Goal: Task Accomplishment & Management: Use online tool/utility

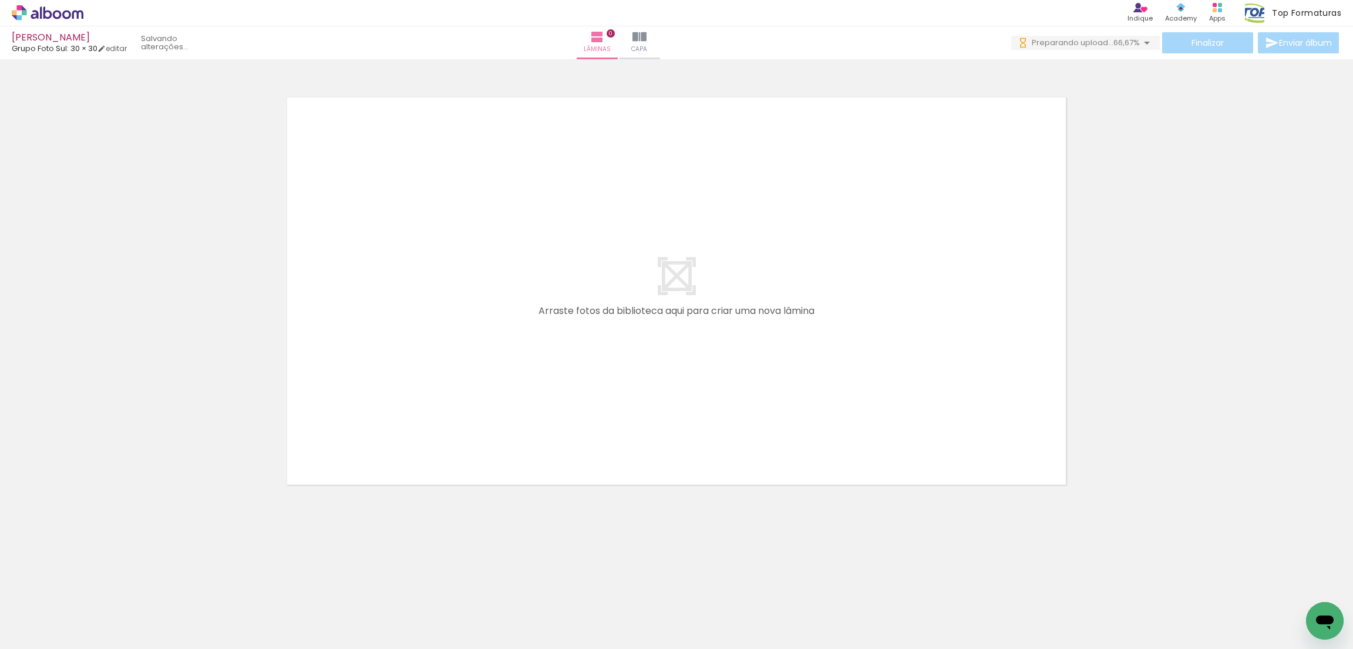
click at [55, 618] on input "Todas as fotos" at bounding box center [33, 614] width 45 height 10
click at [0, 0] on slot "Não utilizadas" at bounding box center [0, 0] width 0 height 0
type input "Não utilizadas"
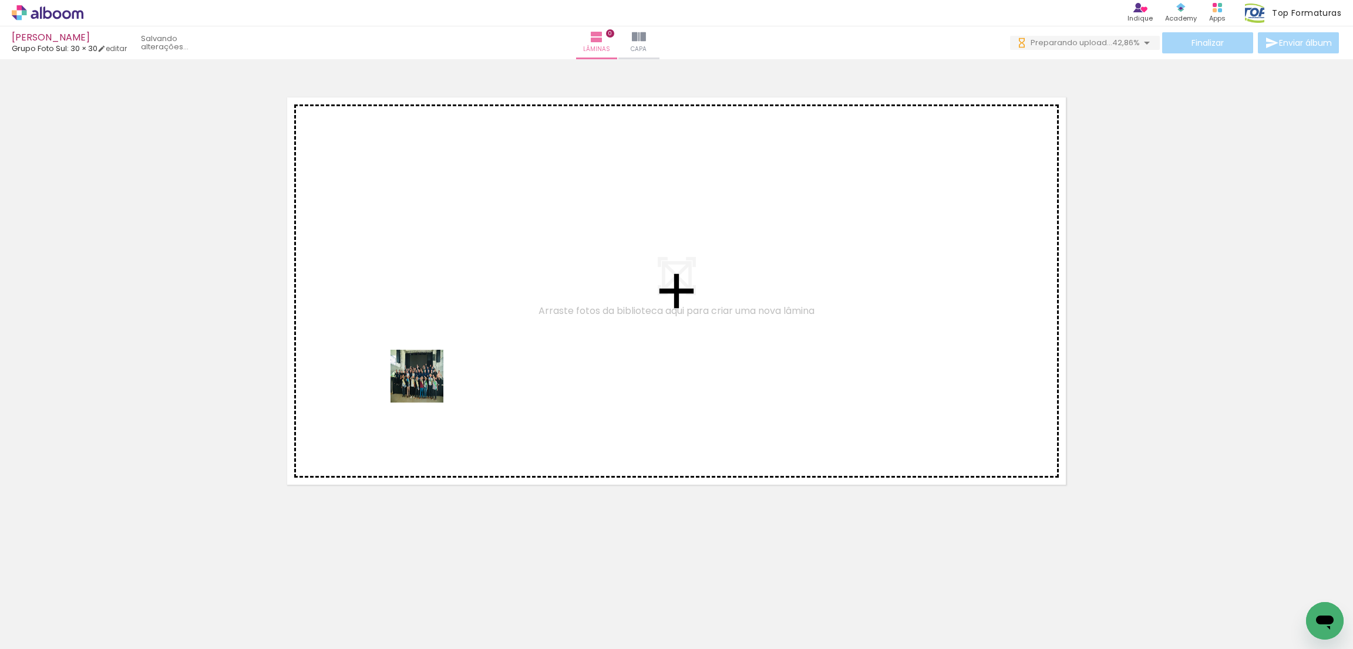
drag, startPoint x: 112, startPoint y: 618, endPoint x: 40, endPoint y: 638, distance: 74.4
click at [431, 380] on quentale-workspace at bounding box center [676, 324] width 1353 height 649
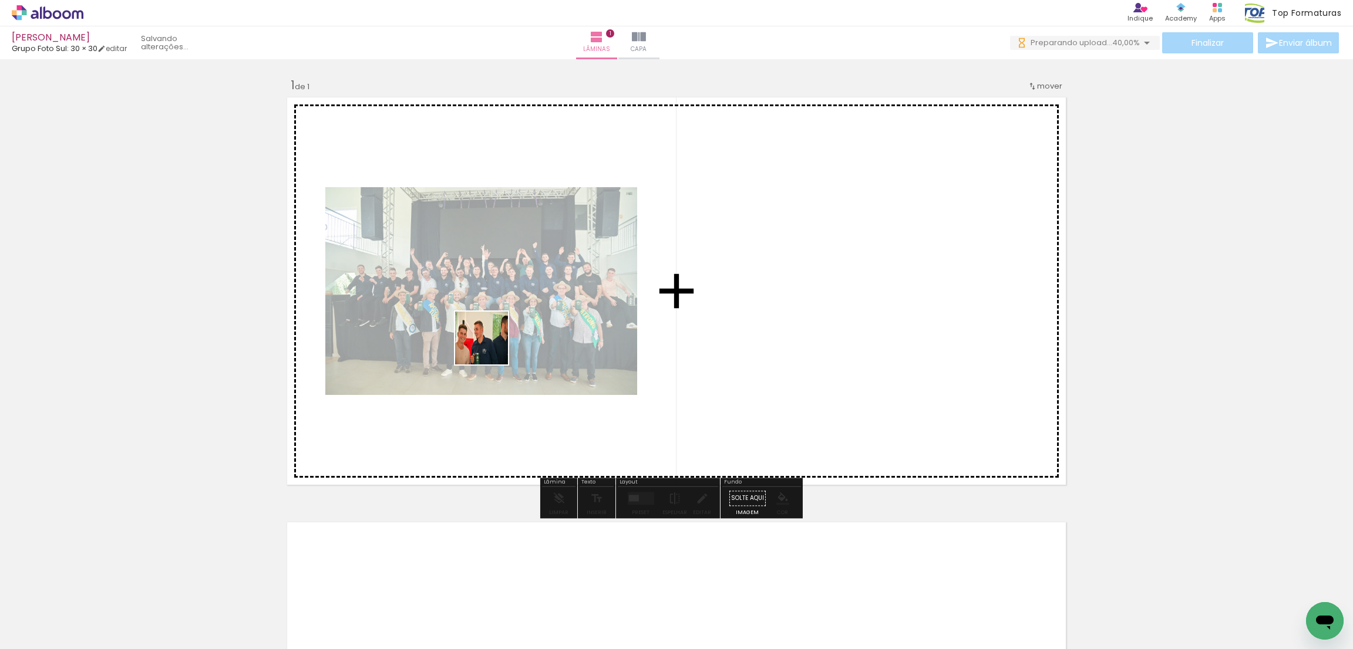
drag, startPoint x: 113, startPoint y: 606, endPoint x: 538, endPoint y: 356, distance: 493.3
click at [591, 296] on quentale-workspace at bounding box center [676, 324] width 1353 height 649
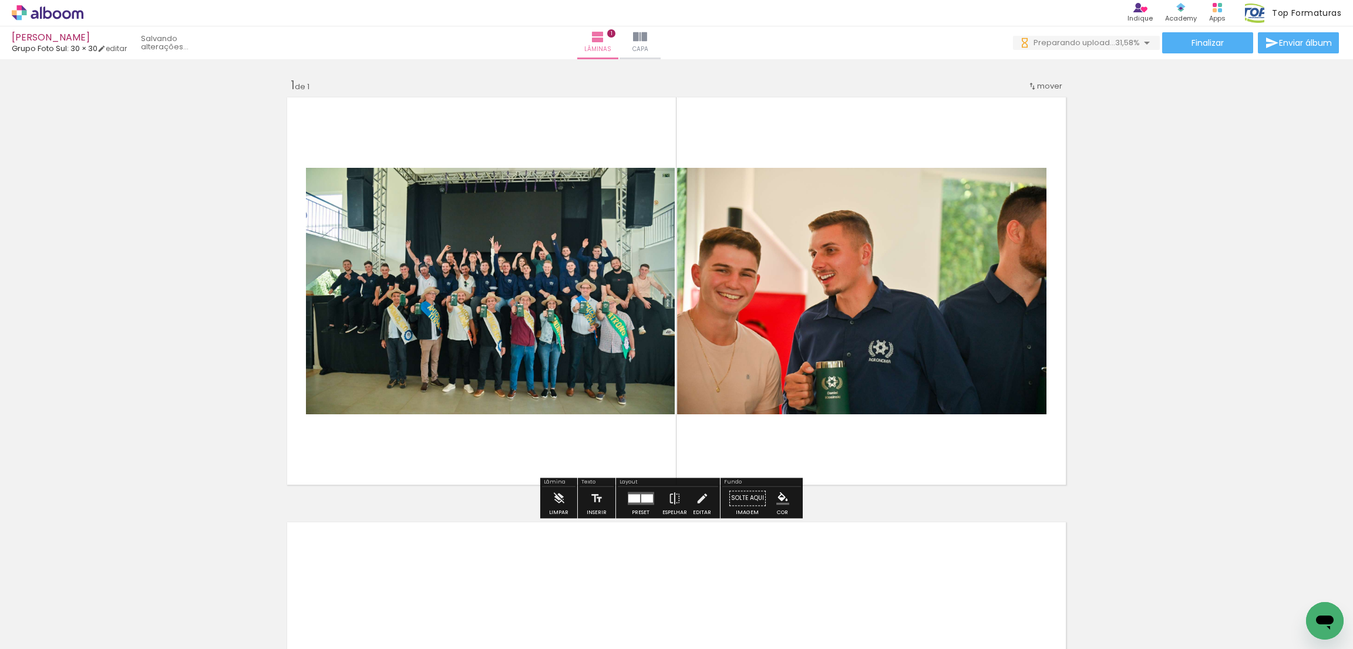
scroll to position [176, 0]
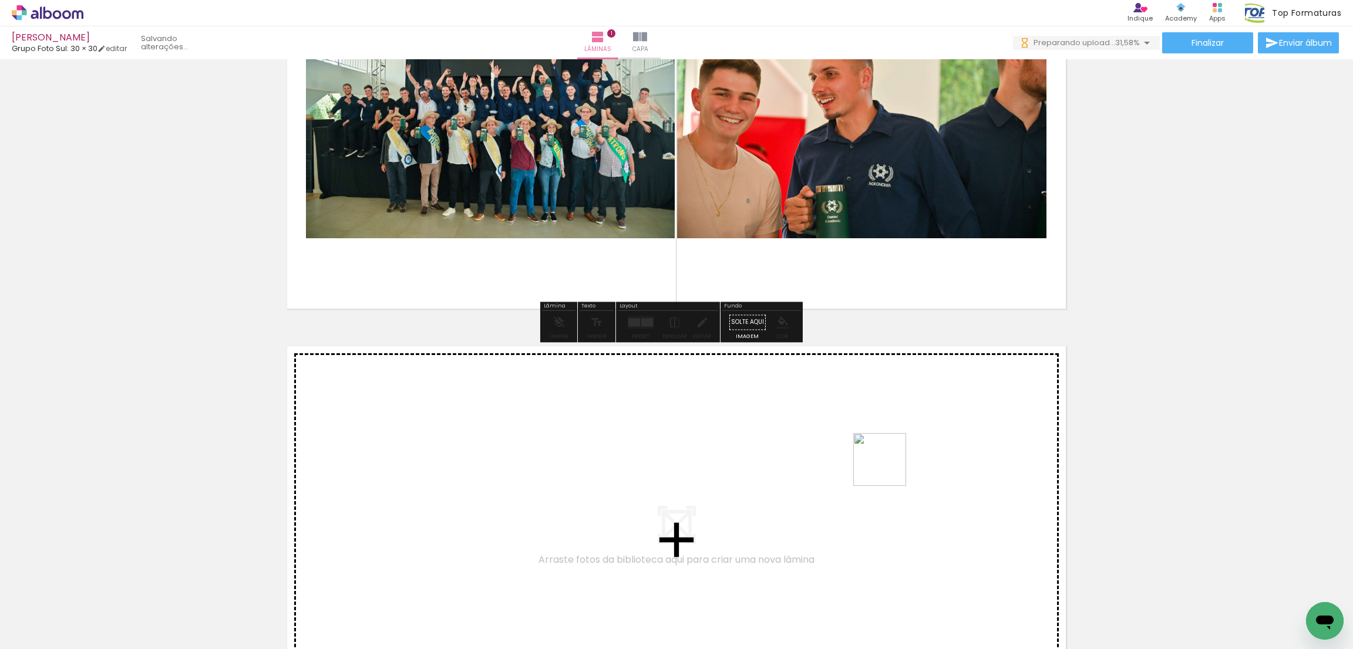
drag, startPoint x: 910, startPoint y: 608, endPoint x: 931, endPoint y: 637, distance: 36.2
click at [889, 464] on quentale-workspace at bounding box center [676, 324] width 1353 height 649
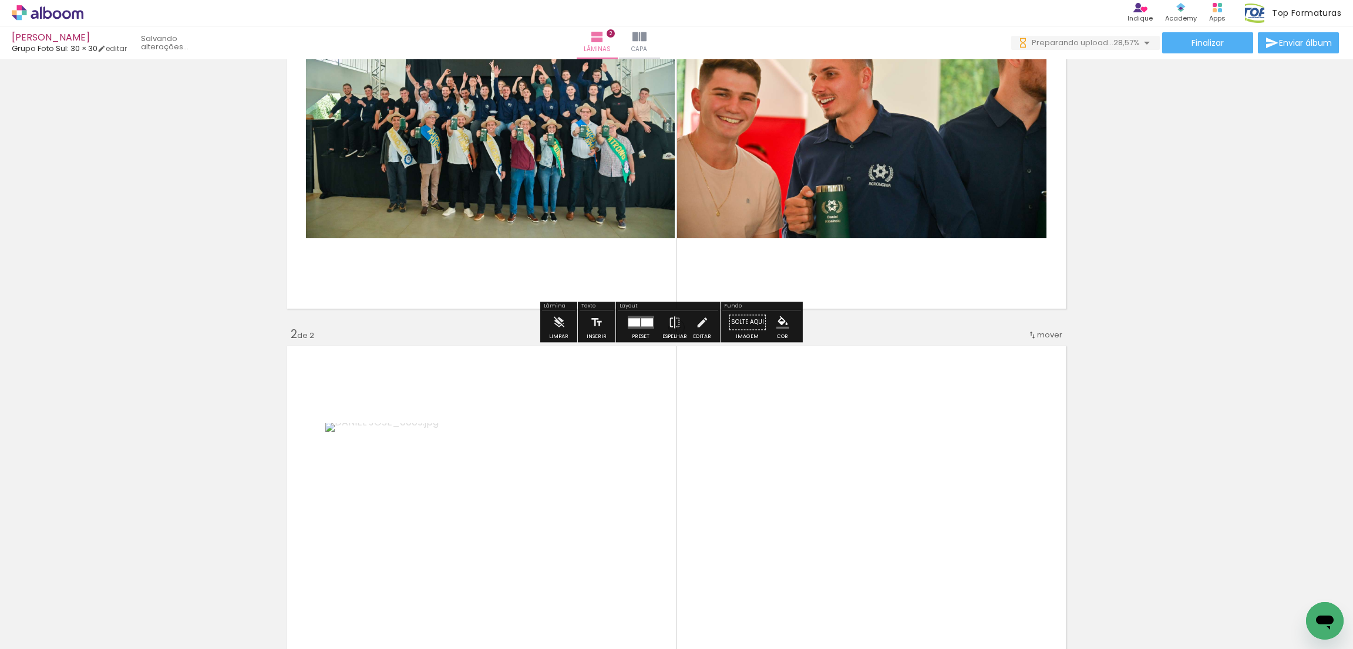
scroll to position [399, 0]
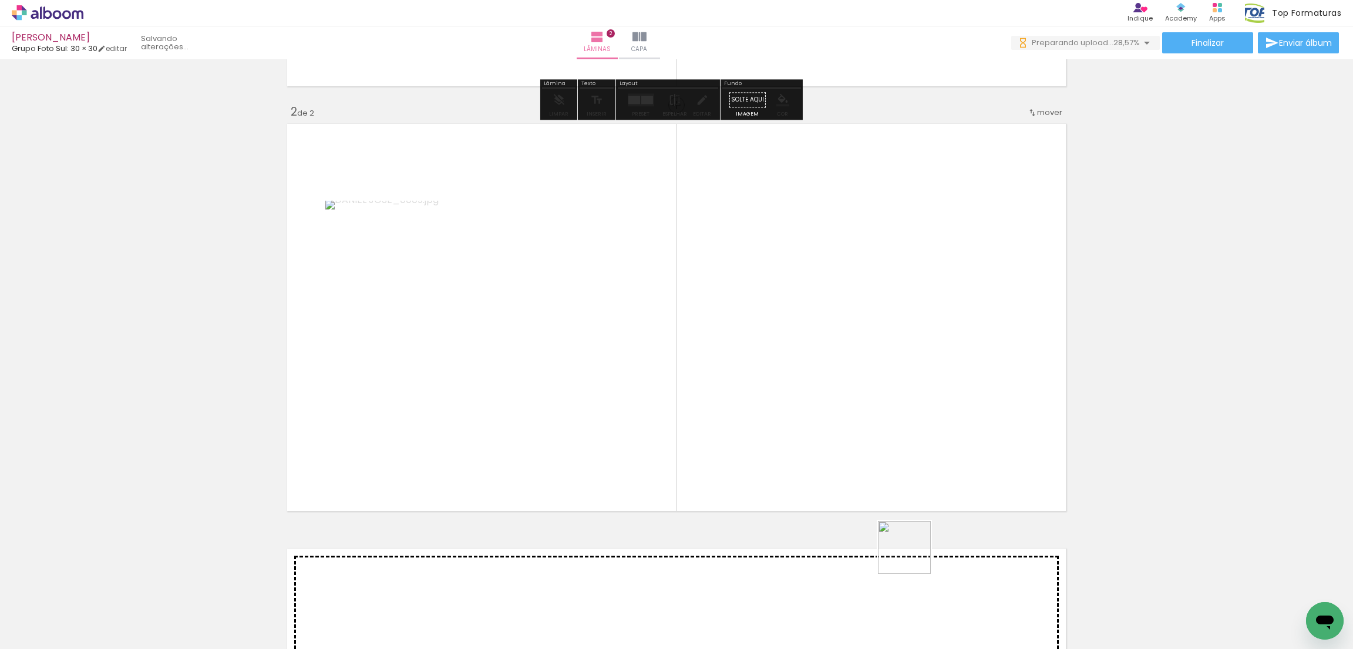
drag, startPoint x: 917, startPoint y: 588, endPoint x: 883, endPoint y: 524, distance: 72.0
click at [873, 384] on quentale-workspace at bounding box center [676, 324] width 1353 height 649
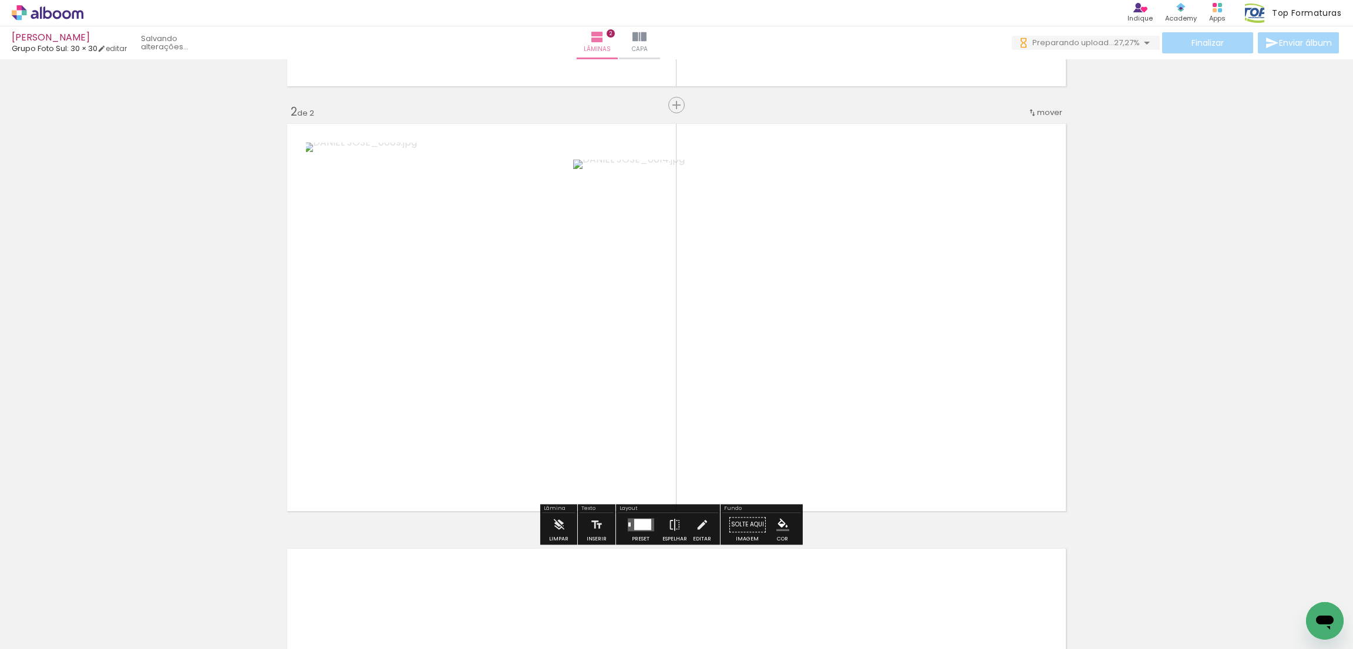
drag, startPoint x: 901, startPoint y: 602, endPoint x: 907, endPoint y: 592, distance: 11.3
click at [873, 413] on quentale-workspace at bounding box center [676, 324] width 1353 height 649
drag, startPoint x: 914, startPoint y: 607, endPoint x: 912, endPoint y: 575, distance: 31.8
click at [883, 378] on quentale-workspace at bounding box center [676, 324] width 1353 height 649
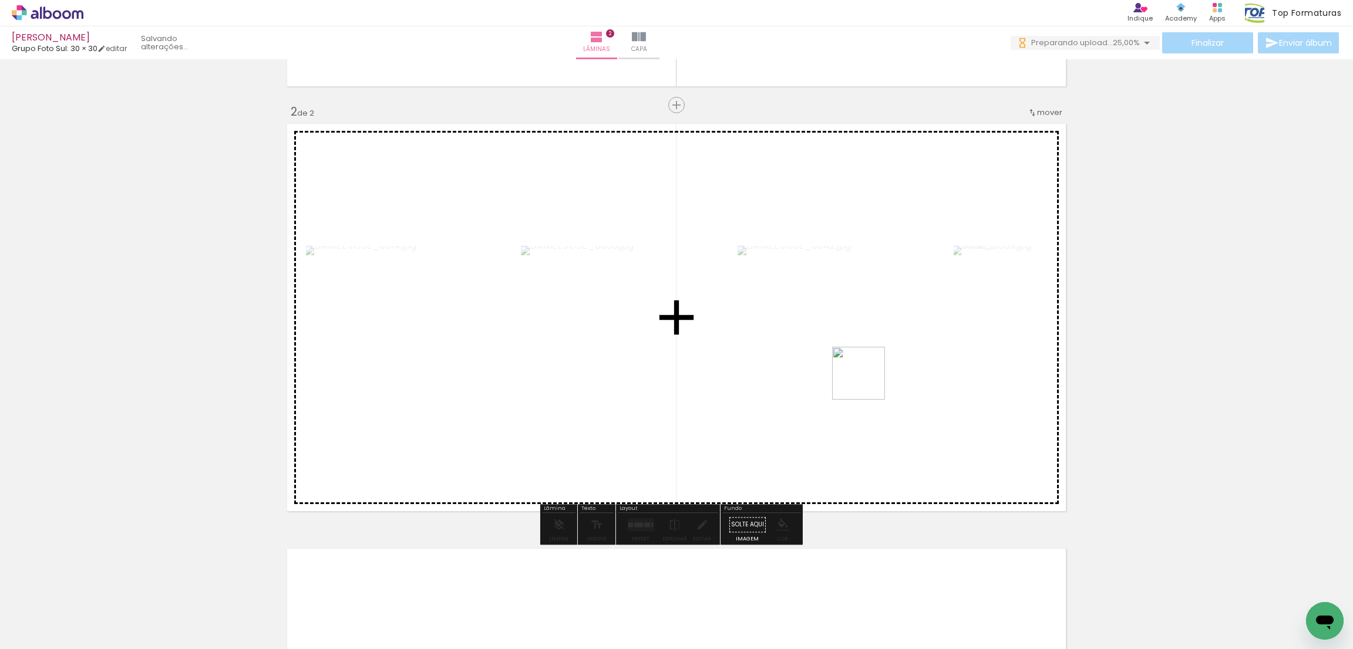
drag, startPoint x: 922, startPoint y: 602, endPoint x: 918, endPoint y: 617, distance: 14.5
click at [867, 378] on quentale-workspace at bounding box center [676, 324] width 1353 height 649
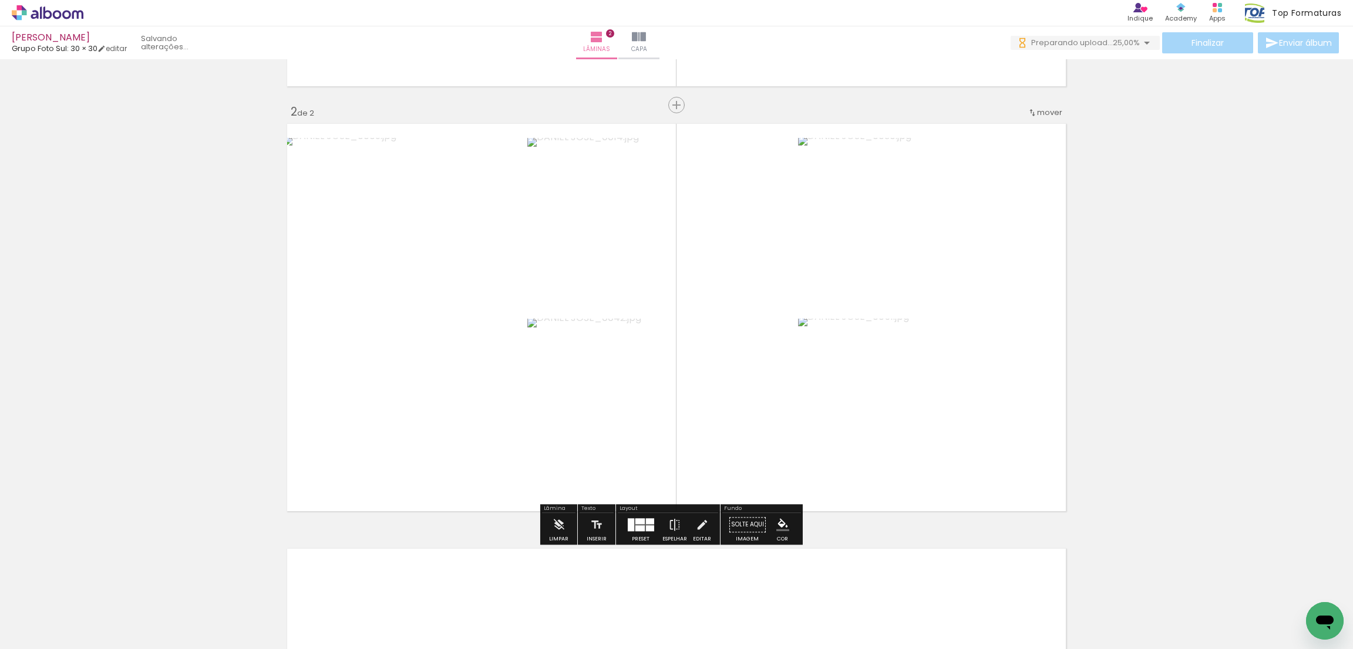
drag, startPoint x: 873, startPoint y: 417, endPoint x: 903, endPoint y: 561, distance: 147.5
click at [850, 344] on quentale-workspace at bounding box center [676, 324] width 1353 height 649
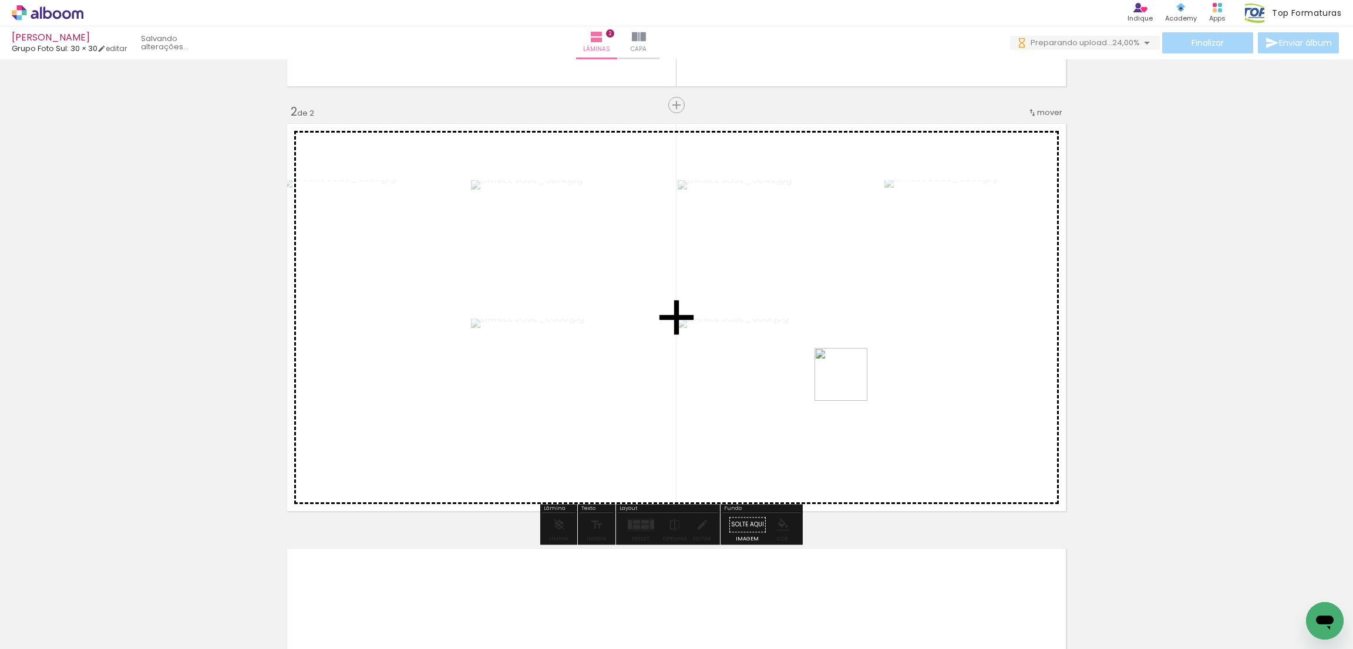
drag, startPoint x: 898, startPoint y: 585, endPoint x: 915, endPoint y: 554, distance: 35.5
click at [850, 379] on quentale-workspace at bounding box center [676, 324] width 1353 height 649
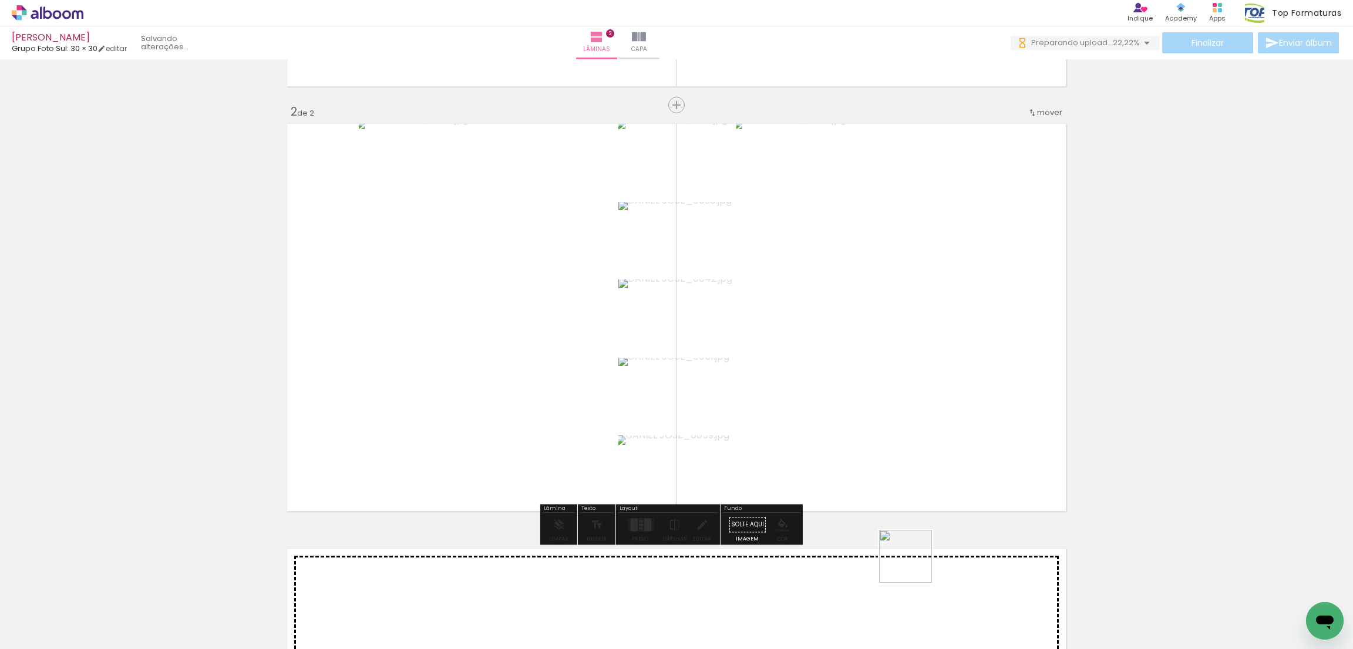
drag, startPoint x: 917, startPoint y: 585, endPoint x: 861, endPoint y: 390, distance: 202.2
click at [865, 410] on quentale-workspace at bounding box center [676, 324] width 1353 height 649
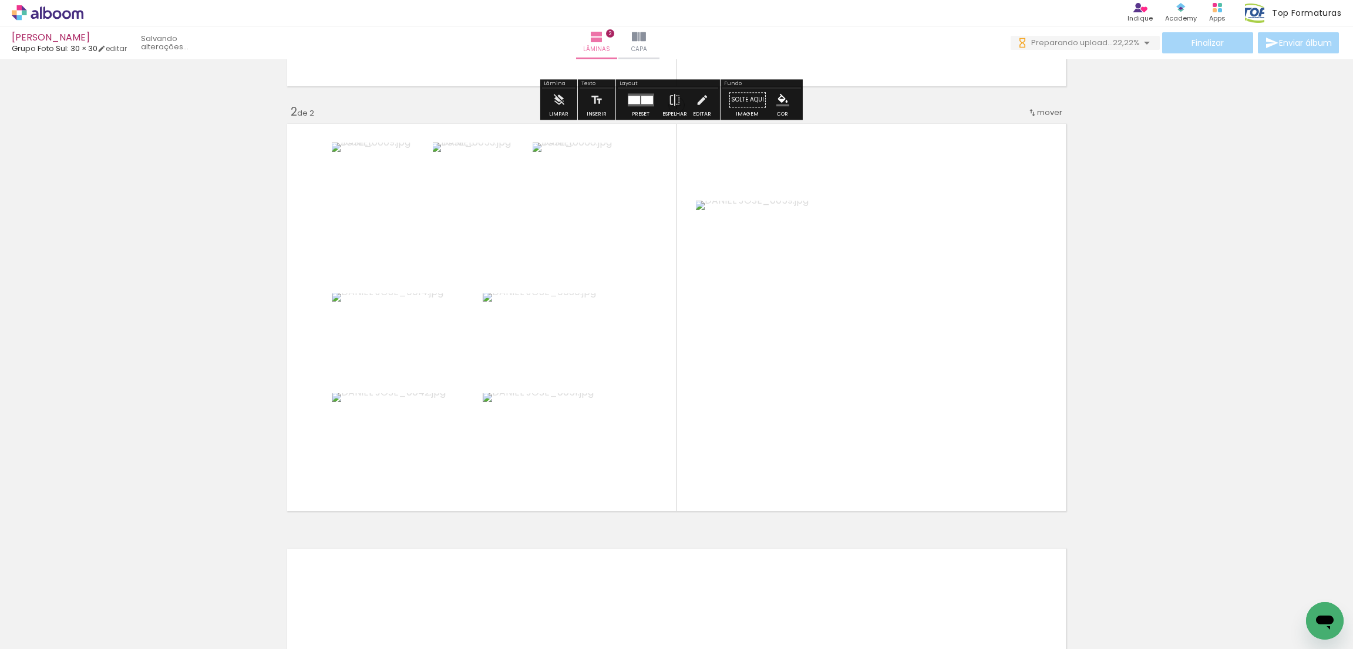
scroll to position [311, 0]
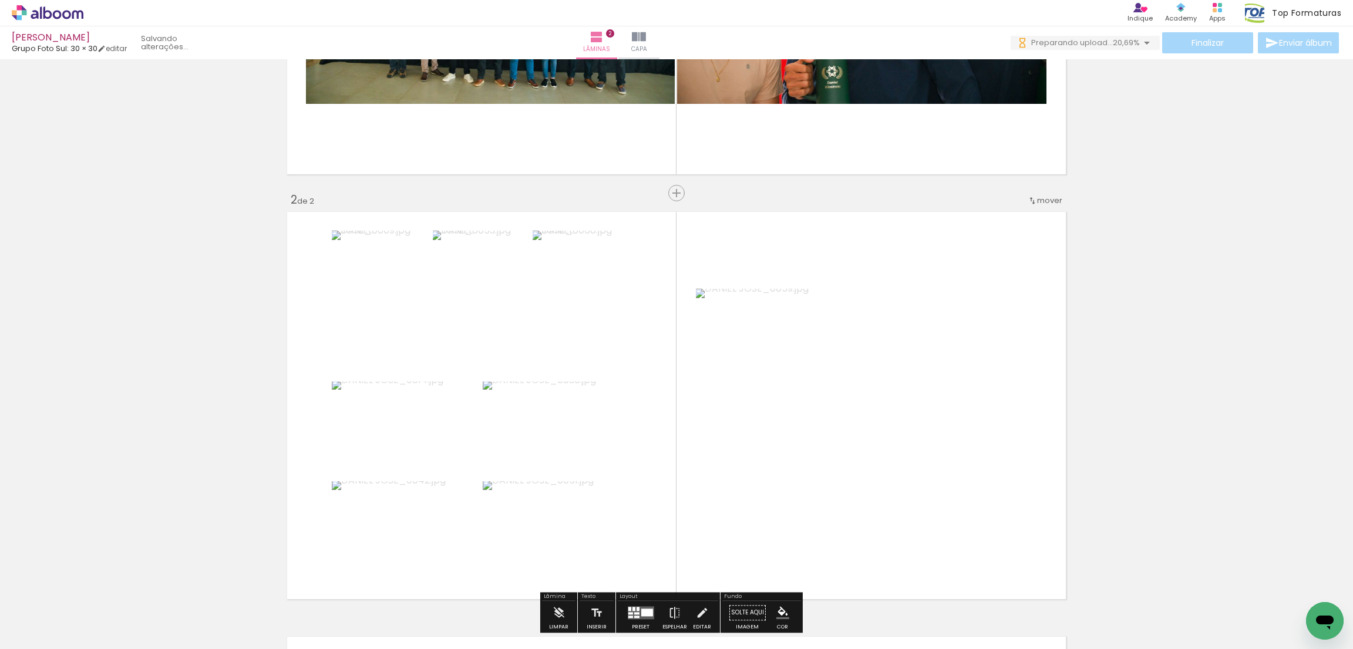
click at [1043, 199] on span "mover" at bounding box center [1049, 200] width 25 height 11
click at [1023, 204] on paper-item "antes da 1" at bounding box center [1012, 198] width 89 height 19
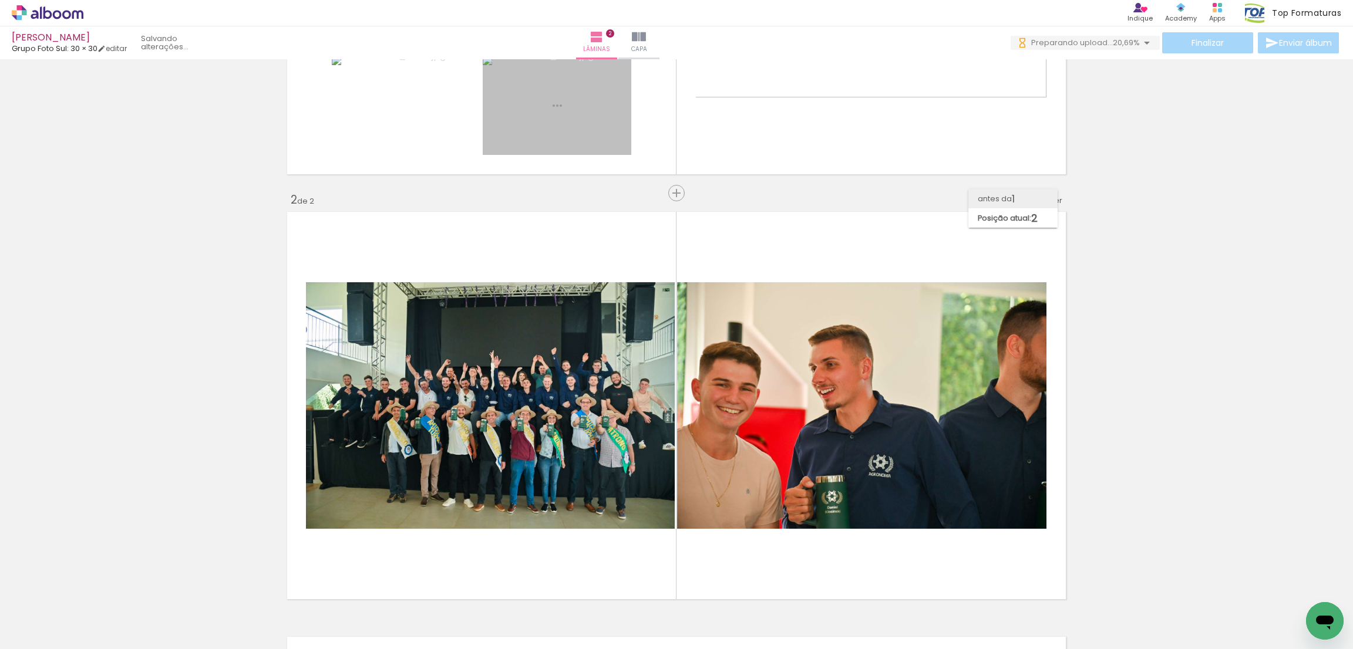
scroll to position [0, 0]
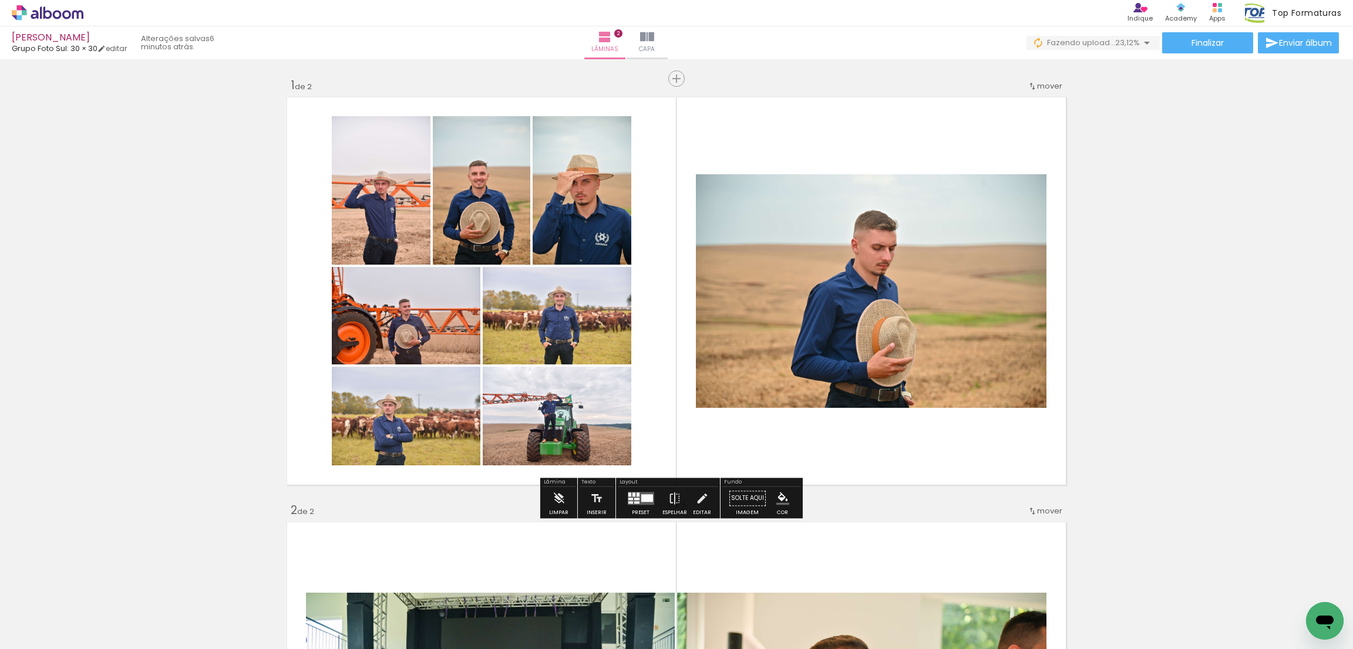
click at [99, 588] on div "Excluir" at bounding box center [92, 586] width 15 height 15
click at [641, 511] on div "Preset" at bounding box center [641, 512] width 18 height 5
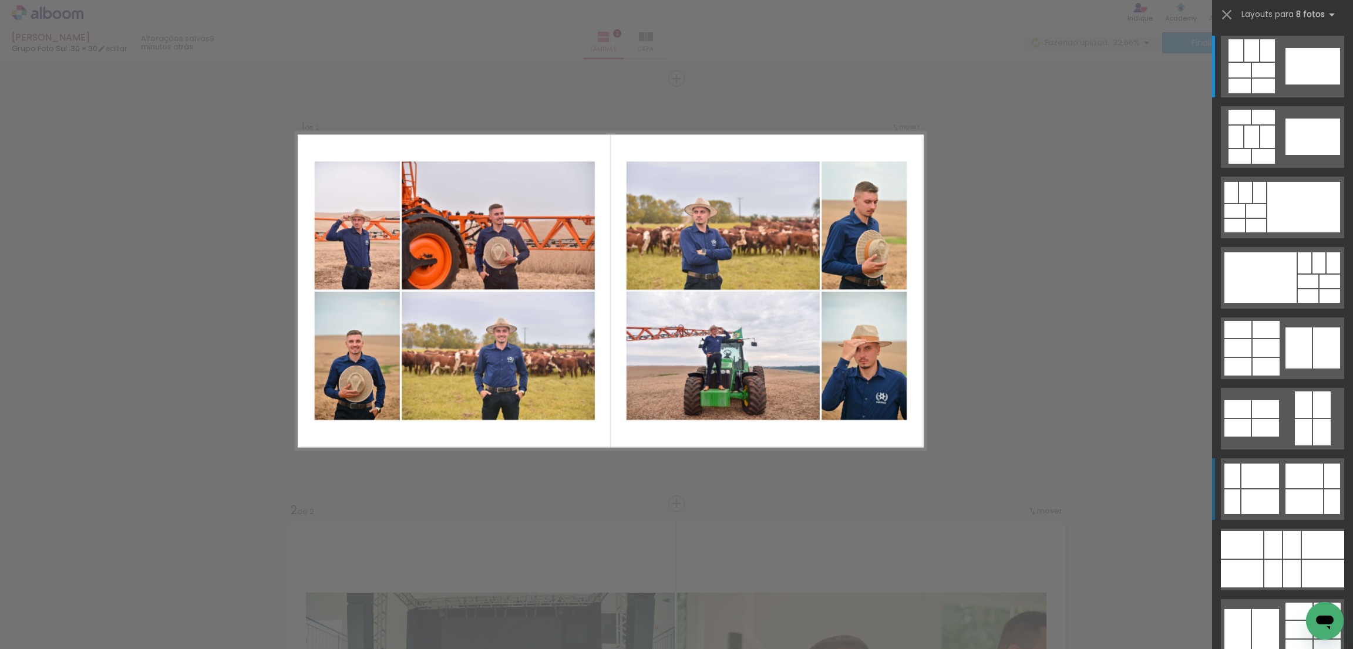
click at [1243, 62] on div at bounding box center [1235, 50] width 15 height 22
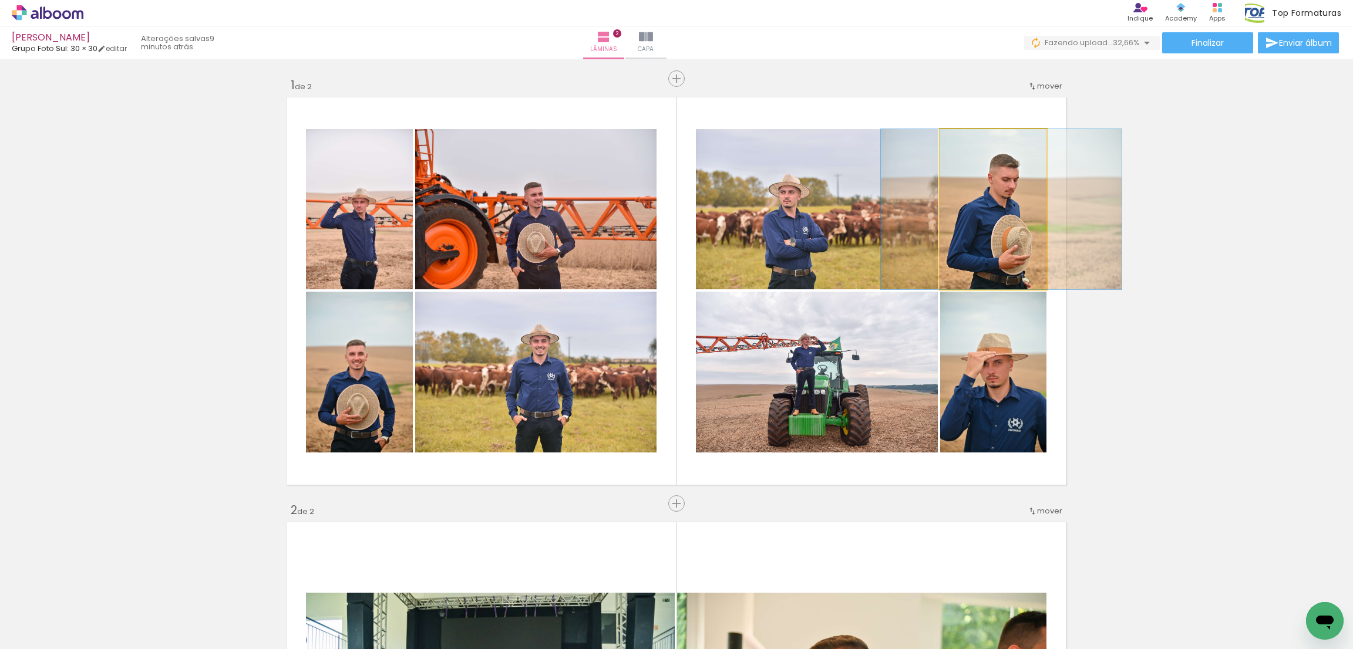
drag, startPoint x: 979, startPoint y: 221, endPoint x: 987, endPoint y: 218, distance: 8.7
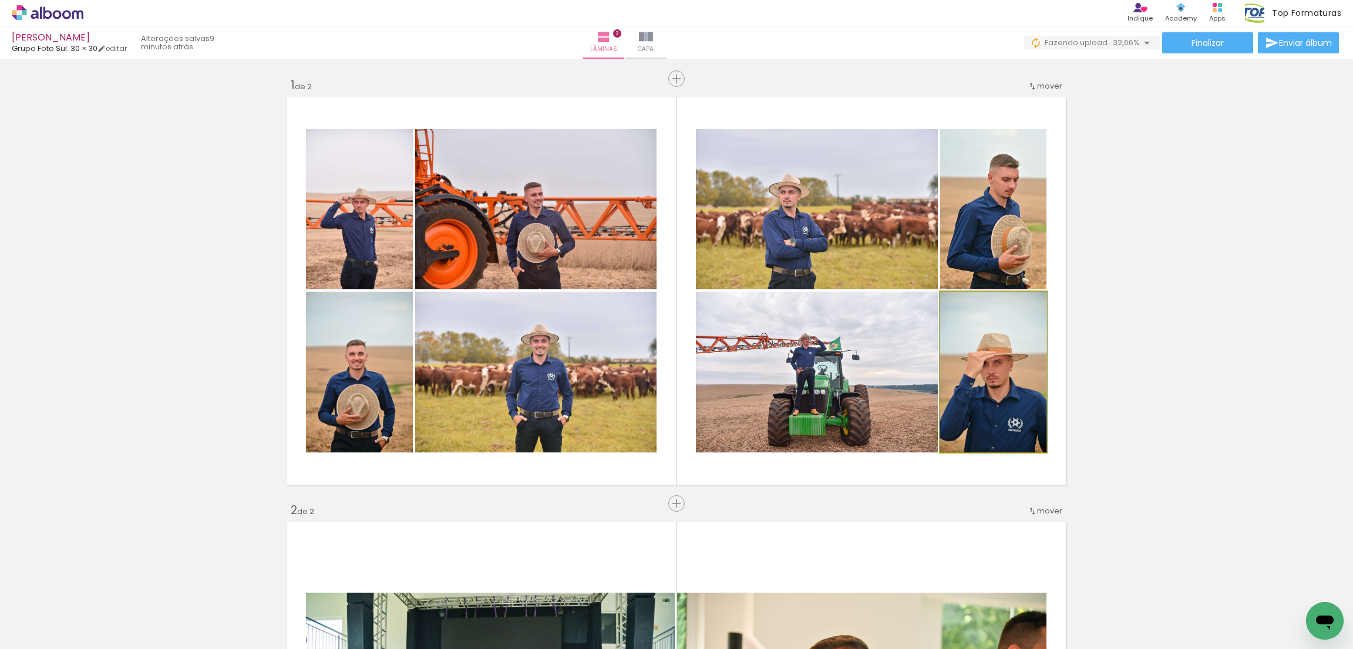
click at [992, 347] on quentale-photo at bounding box center [993, 372] width 106 height 161
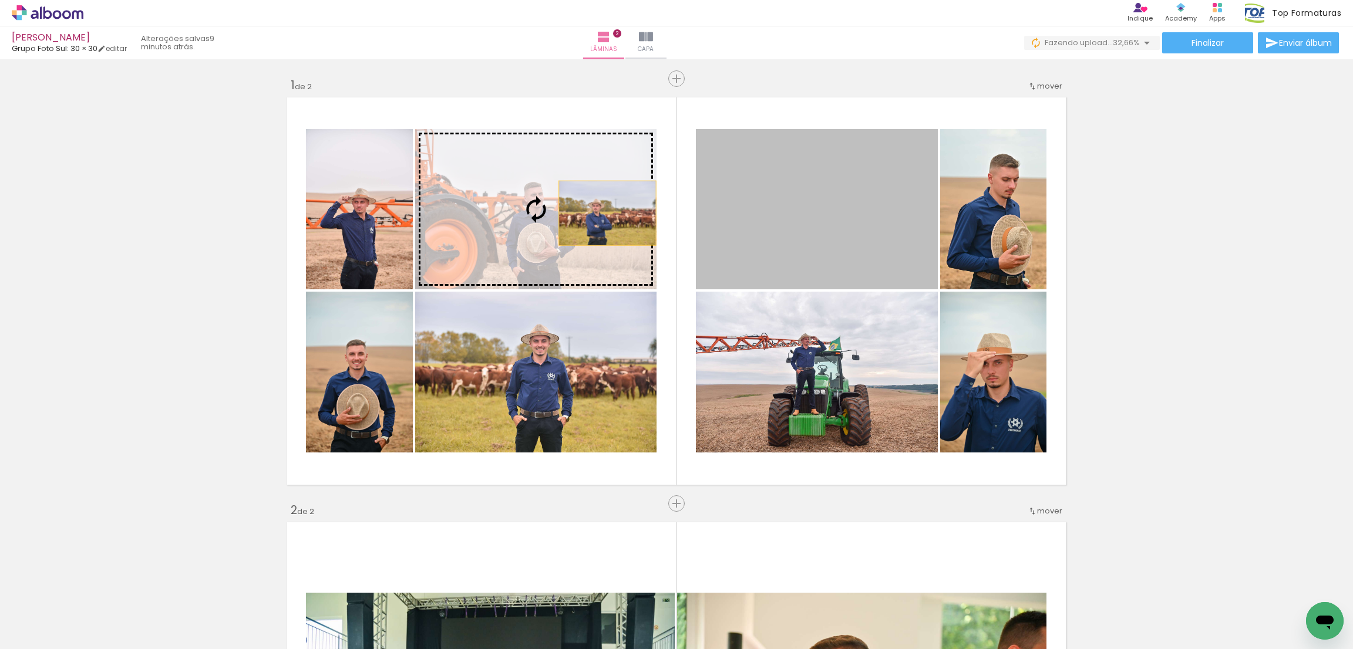
drag, startPoint x: 815, startPoint y: 215, endPoint x: 594, endPoint y: 213, distance: 220.8
click at [0, 0] on slot at bounding box center [0, 0] width 0 height 0
